Goal: Task Accomplishment & Management: Use online tool/utility

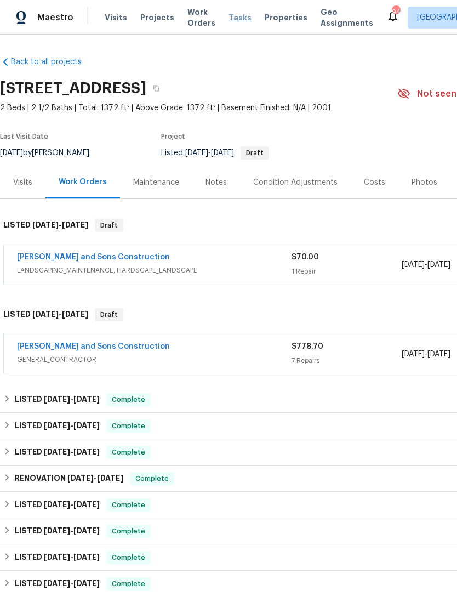
click at [235, 17] on span "Tasks" at bounding box center [240, 18] width 23 height 8
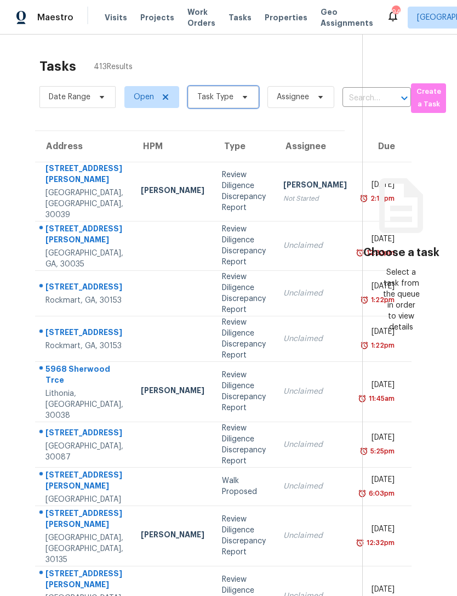
click at [229, 89] on span "Task Type" at bounding box center [223, 97] width 71 height 22
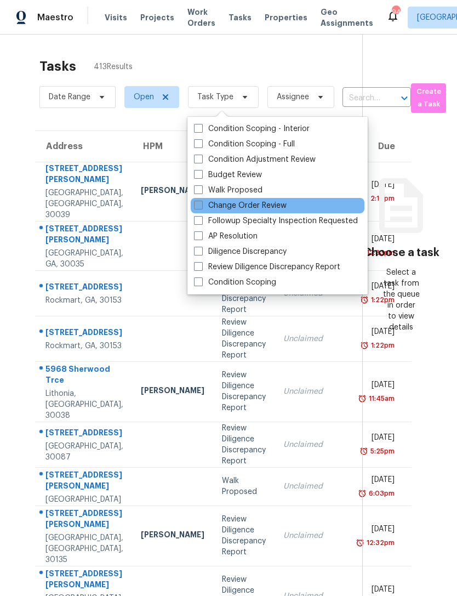
click at [256, 206] on label "Change Order Review" at bounding box center [240, 205] width 93 height 11
click at [201, 206] on input "Change Order Review" at bounding box center [197, 203] width 7 height 7
checkbox input "true"
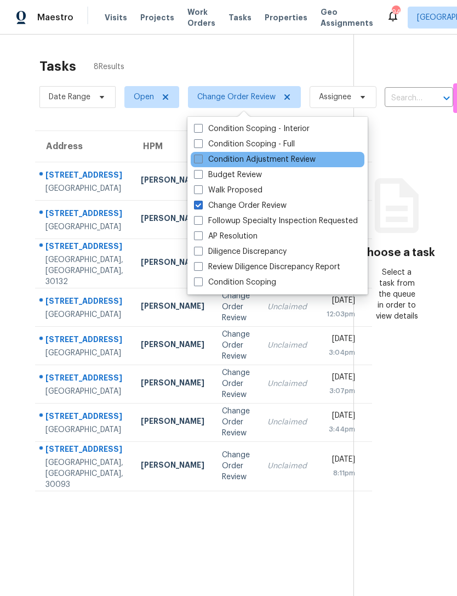
click at [264, 164] on label "Condition Adjustment Review" at bounding box center [255, 159] width 122 height 11
click at [201, 161] on input "Condition Adjustment Review" at bounding box center [197, 157] width 7 height 7
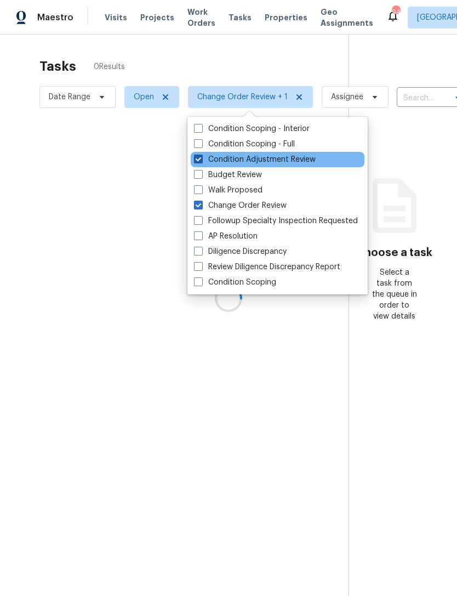
click at [269, 160] on label "Condition Adjustment Review" at bounding box center [255, 159] width 122 height 11
click at [201, 160] on input "Condition Adjustment Review" at bounding box center [197, 157] width 7 height 7
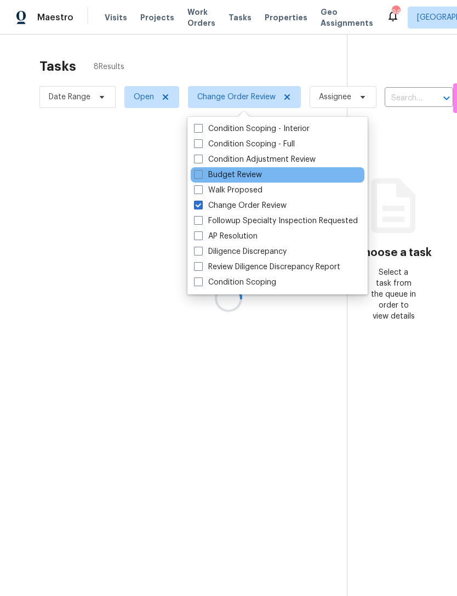
click at [268, 170] on div "Budget Review" at bounding box center [278, 174] width 174 height 15
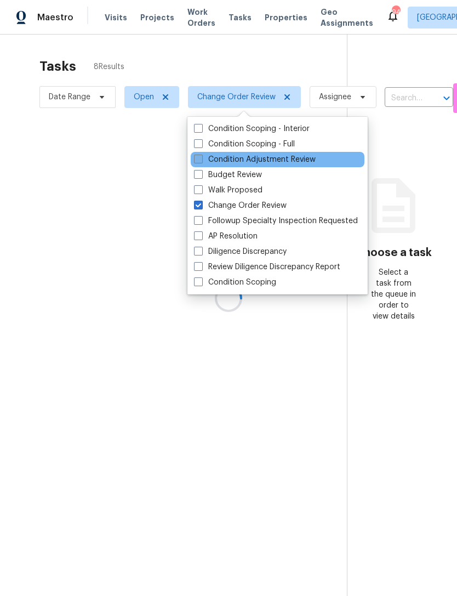
click at [264, 164] on label "Condition Adjustment Review" at bounding box center [255, 159] width 122 height 11
click at [201, 161] on input "Condition Adjustment Review" at bounding box center [197, 157] width 7 height 7
click at [269, 164] on label "Condition Adjustment Review" at bounding box center [255, 159] width 122 height 11
click at [201, 161] on input "Condition Adjustment Review" at bounding box center [197, 157] width 7 height 7
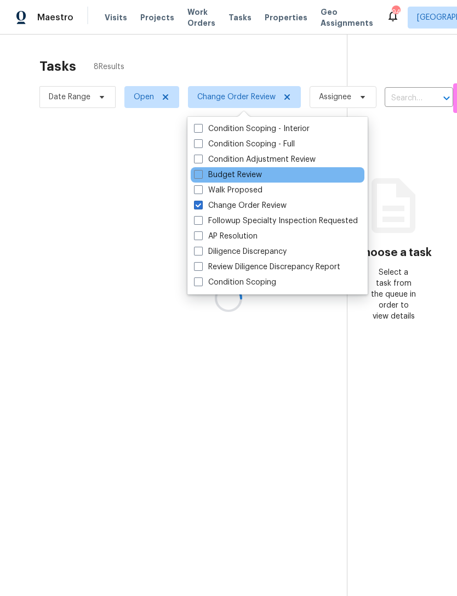
click at [270, 173] on div "Budget Review" at bounding box center [278, 174] width 174 height 15
click at [272, 172] on div "Budget Review" at bounding box center [278, 174] width 174 height 15
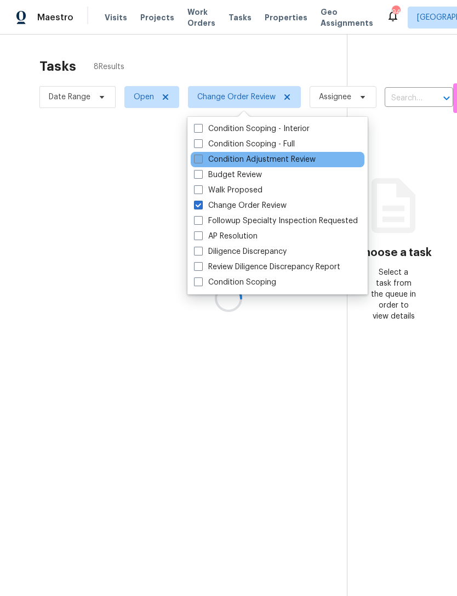
click at [203, 164] on label "Condition Adjustment Review" at bounding box center [255, 159] width 122 height 11
click at [201, 161] on input "Condition Adjustment Review" at bounding box center [197, 157] width 7 height 7
checkbox input "true"
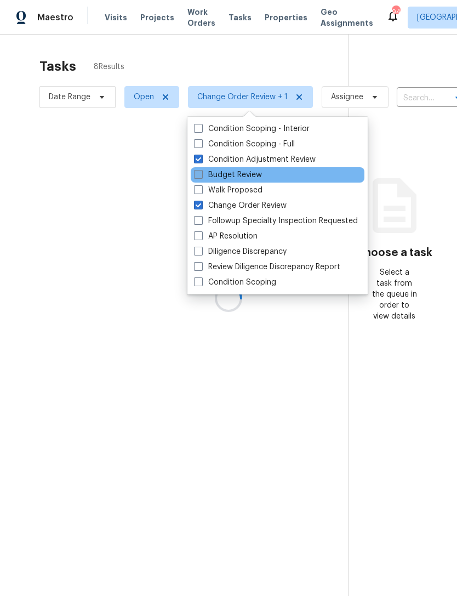
click at [200, 177] on span at bounding box center [198, 174] width 9 height 9
click at [200, 177] on input "Budget Review" at bounding box center [197, 172] width 7 height 7
checkbox input "true"
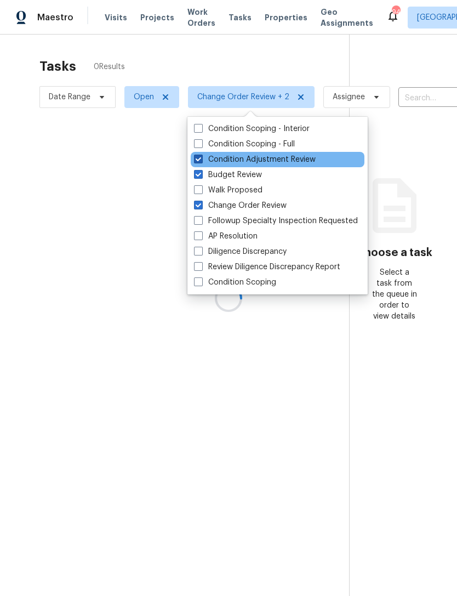
click at [201, 158] on span at bounding box center [198, 159] width 9 height 9
click at [201, 158] on input "Condition Adjustment Review" at bounding box center [197, 157] width 7 height 7
checkbox input "false"
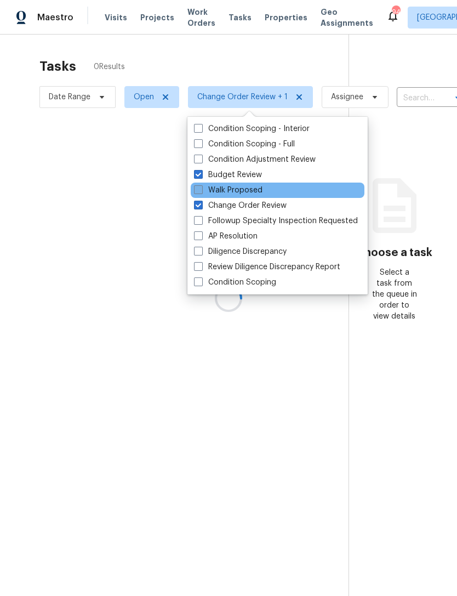
click at [200, 195] on label "Walk Proposed" at bounding box center [228, 190] width 69 height 11
click at [200, 192] on input "Walk Proposed" at bounding box center [197, 188] width 7 height 7
checkbox input "true"
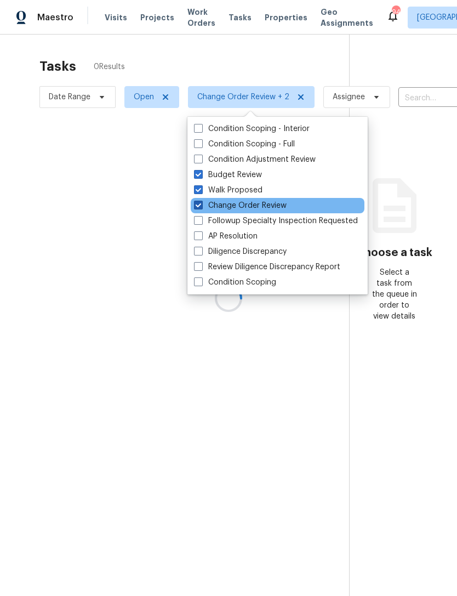
click at [201, 203] on span at bounding box center [198, 205] width 9 height 9
click at [201, 203] on input "Change Order Review" at bounding box center [197, 203] width 7 height 7
checkbox input "false"
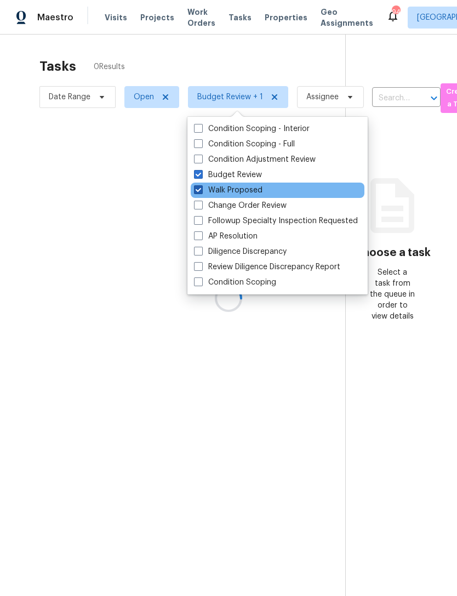
click at [196, 187] on span at bounding box center [198, 189] width 9 height 9
click at [196, 187] on input "Walk Proposed" at bounding box center [197, 188] width 7 height 7
checkbox input "false"
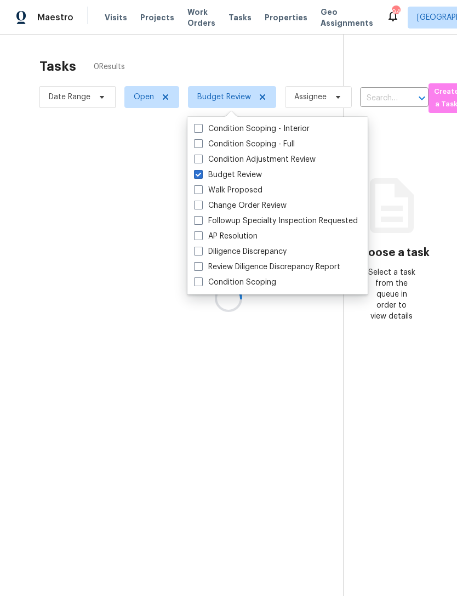
click at [303, 60] on div at bounding box center [228, 298] width 457 height 596
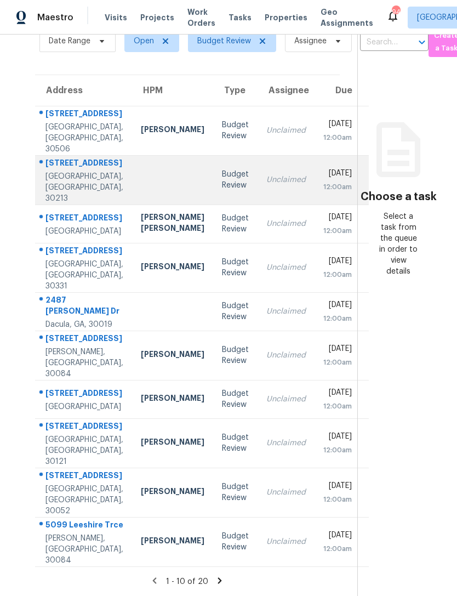
click at [266, 174] on div "Unclaimed" at bounding box center [285, 179] width 39 height 11
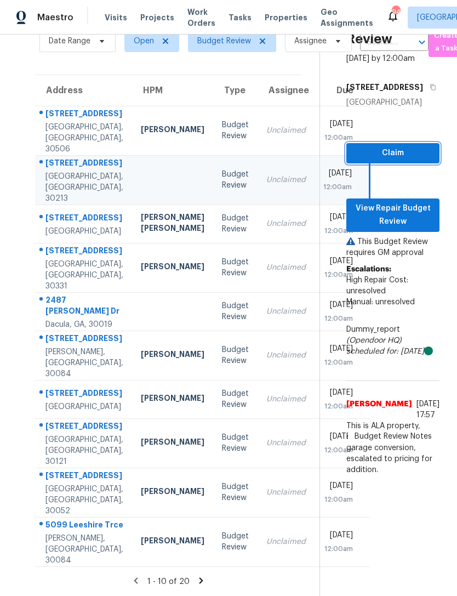
click at [416, 146] on span "Claim" at bounding box center [393, 153] width 76 height 14
click at [409, 202] on span "View Repair Budget Review" at bounding box center [393, 215] width 76 height 27
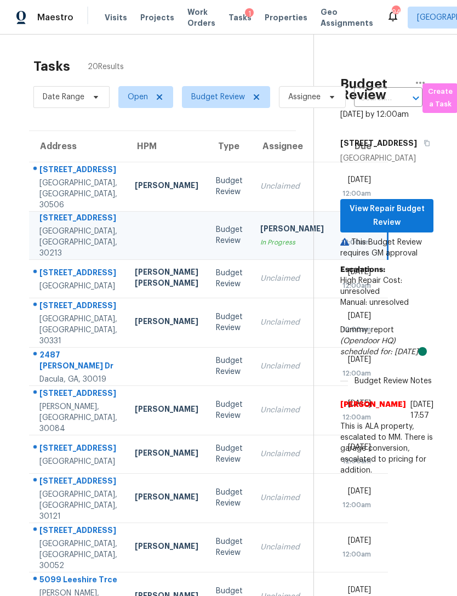
scroll to position [0, 6]
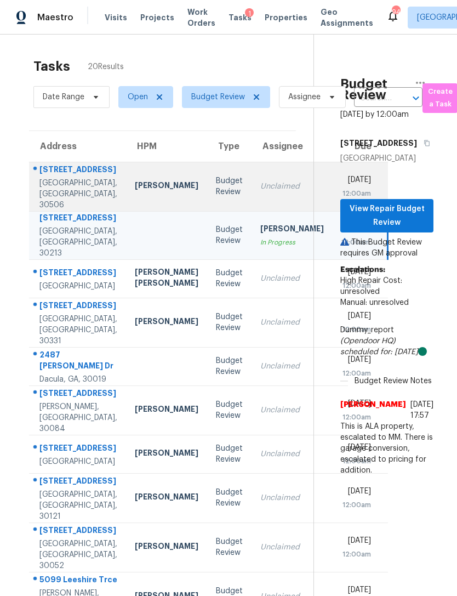
click at [258, 183] on td "Unclaimed" at bounding box center [292, 186] width 81 height 49
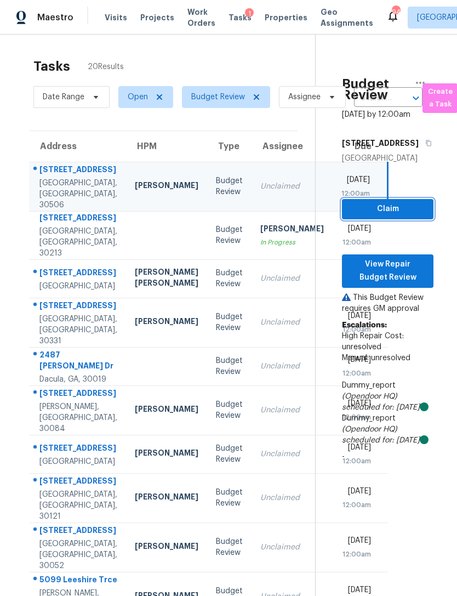
click at [417, 216] on span "Claim" at bounding box center [388, 209] width 74 height 14
click at [408, 285] on span "View Repair Budget Review" at bounding box center [388, 271] width 74 height 27
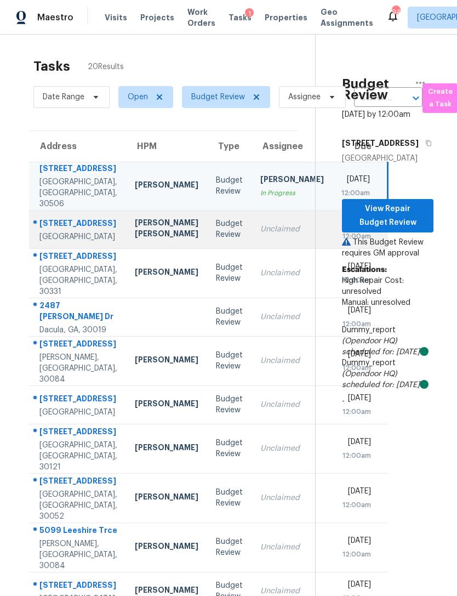
click at [342, 231] on div "[DATE]" at bounding box center [357, 224] width 30 height 14
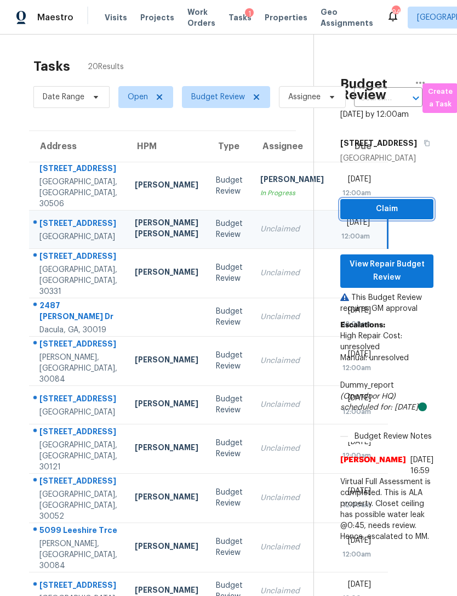
click at [404, 216] on span "Claim" at bounding box center [387, 209] width 76 height 14
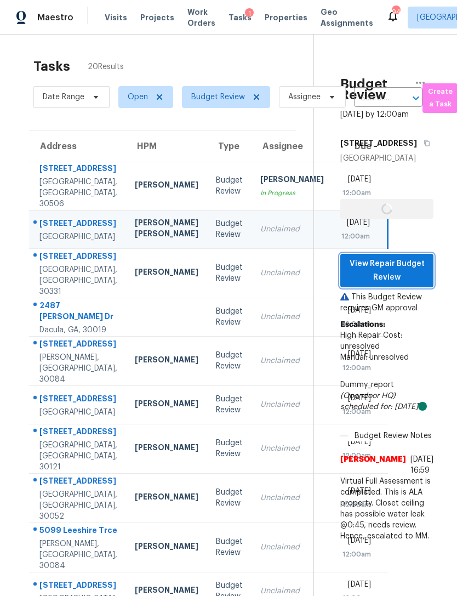
click at [394, 284] on span "View Repair Budget Review" at bounding box center [387, 270] width 76 height 27
